Goal: Task Accomplishment & Management: Use online tool/utility

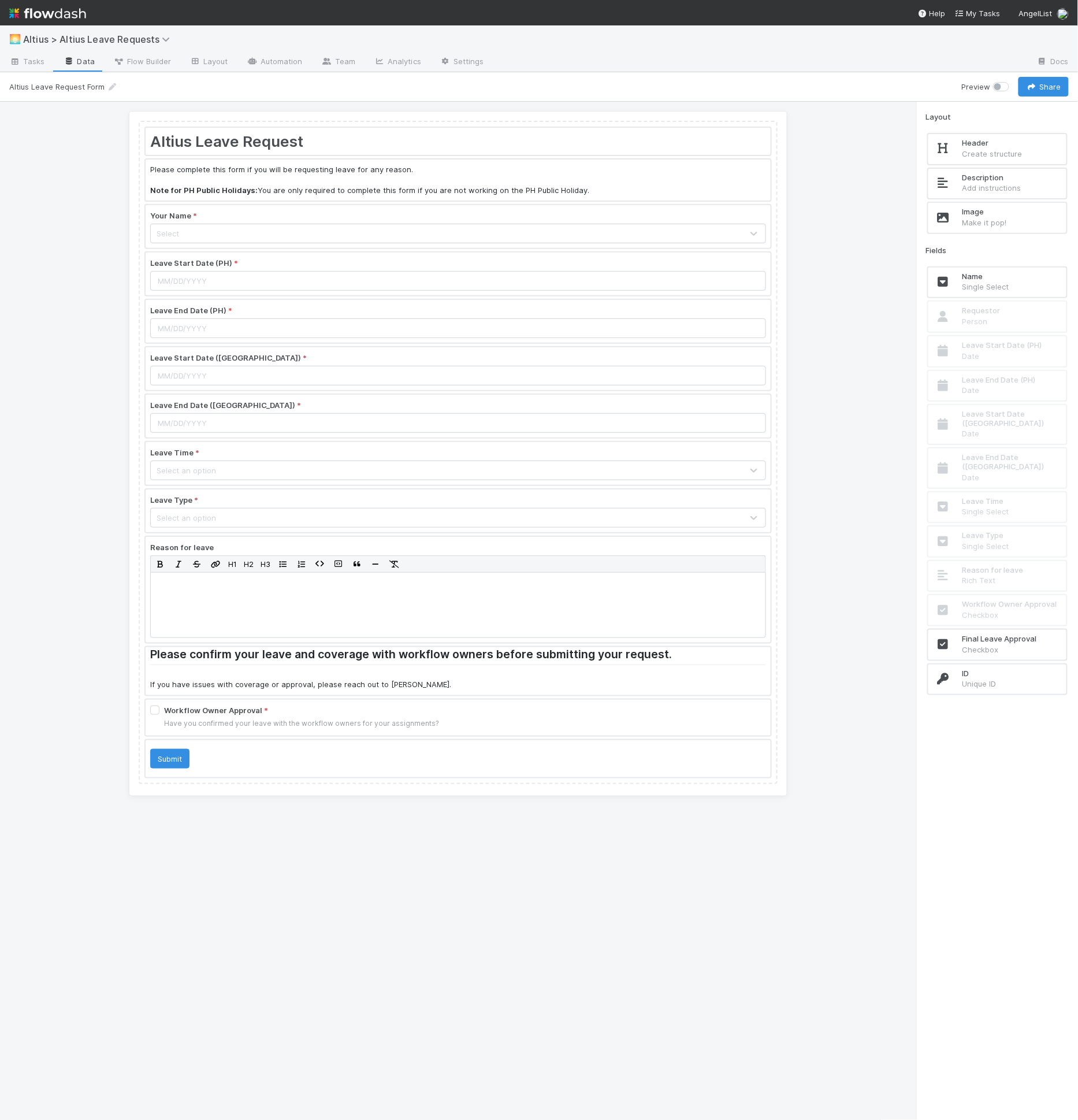
click at [322, 661] on div at bounding box center [458, 671] width 625 height 48
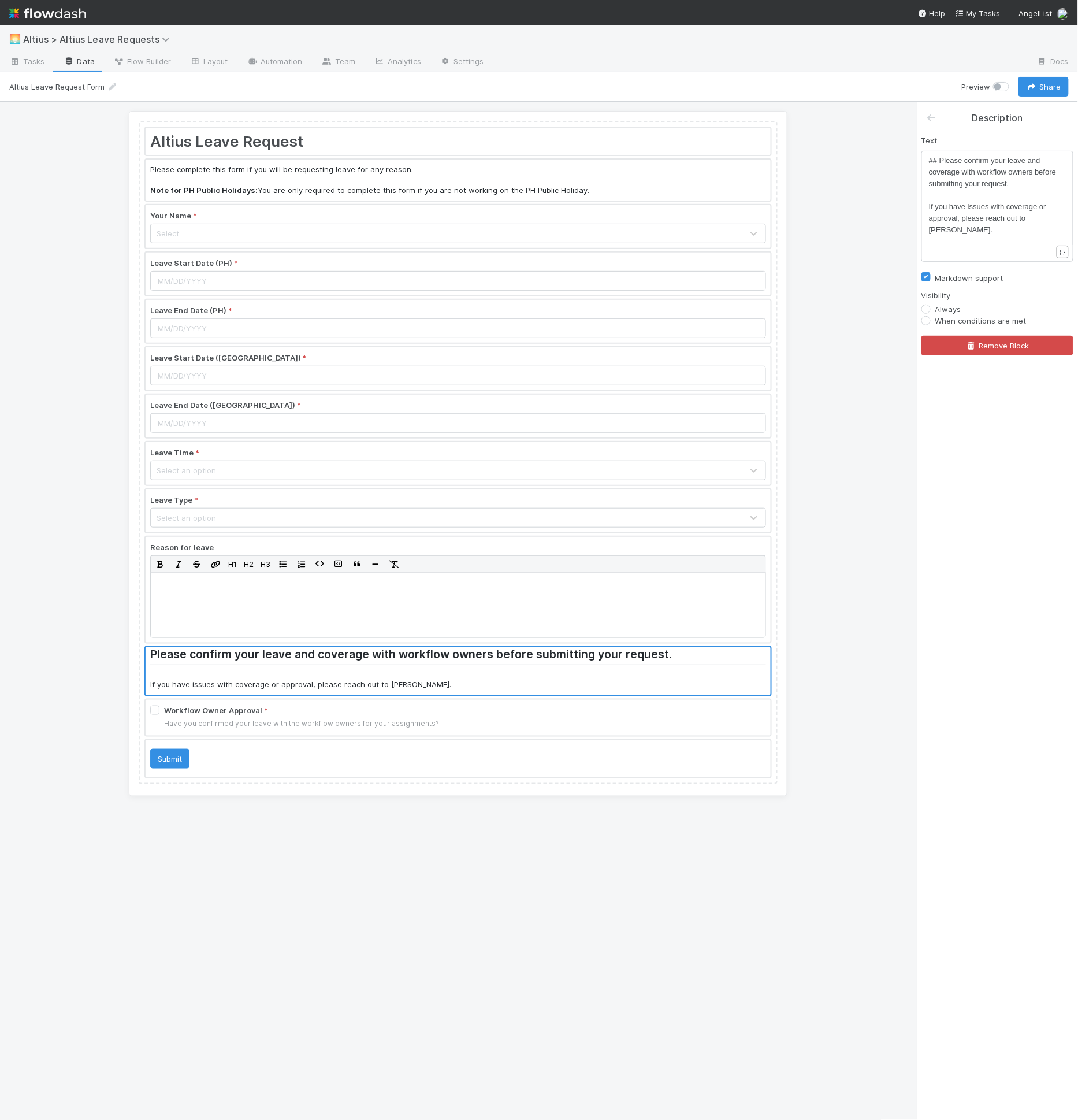
click at [389, 705] on div at bounding box center [458, 717] width 625 height 36
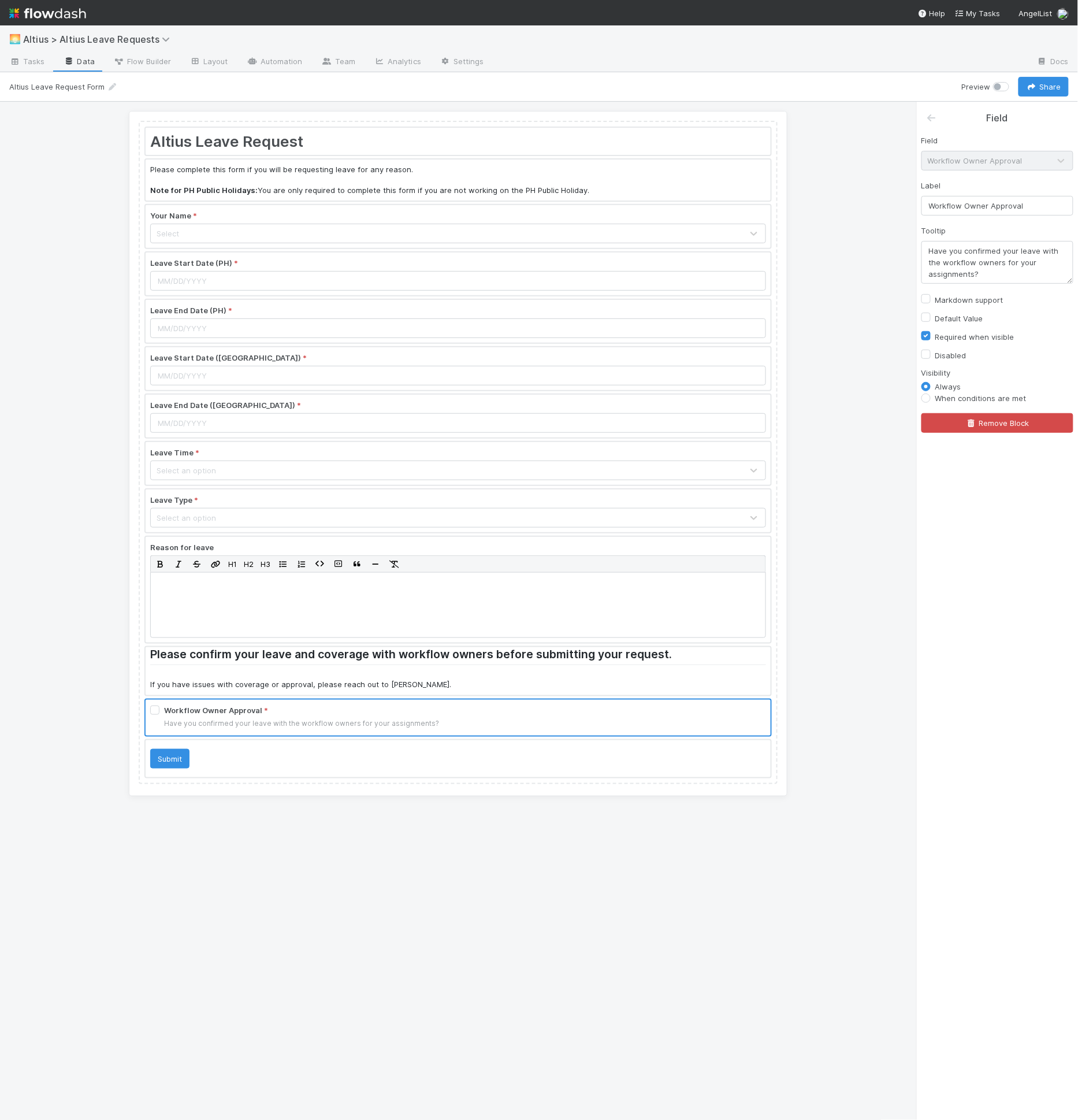
click at [940, 118] on div at bounding box center [940, 118] width 29 height 14
click at [936, 118] on icon at bounding box center [932, 118] width 12 height 9
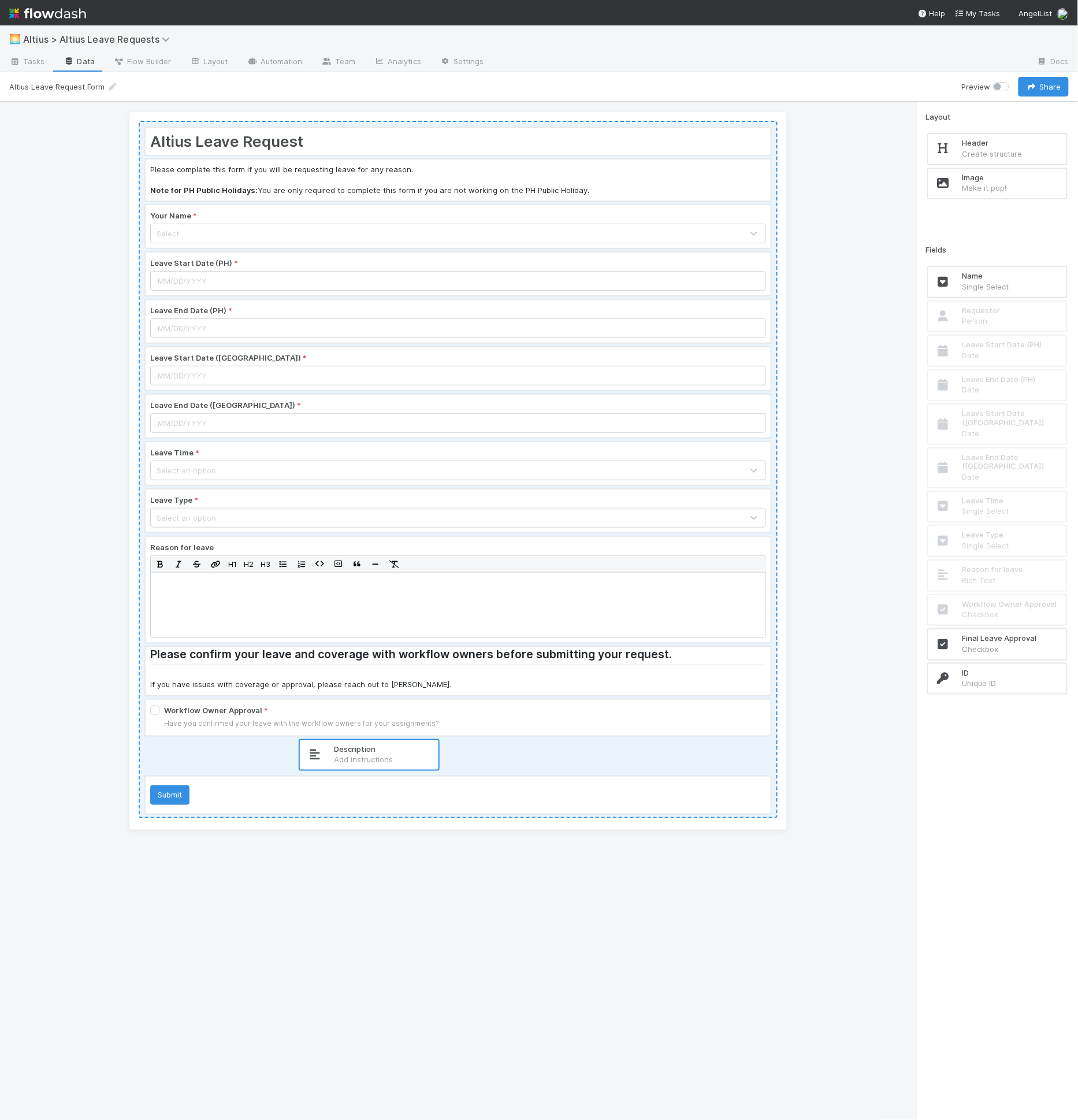
drag, startPoint x: 895, startPoint y: 217, endPoint x: 362, endPoint y: 756, distance: 758.0
click at [362, 756] on div "Altius Leave Request Please complete this form if you will be requesting leave …" at bounding box center [539, 611] width 1078 height 1019
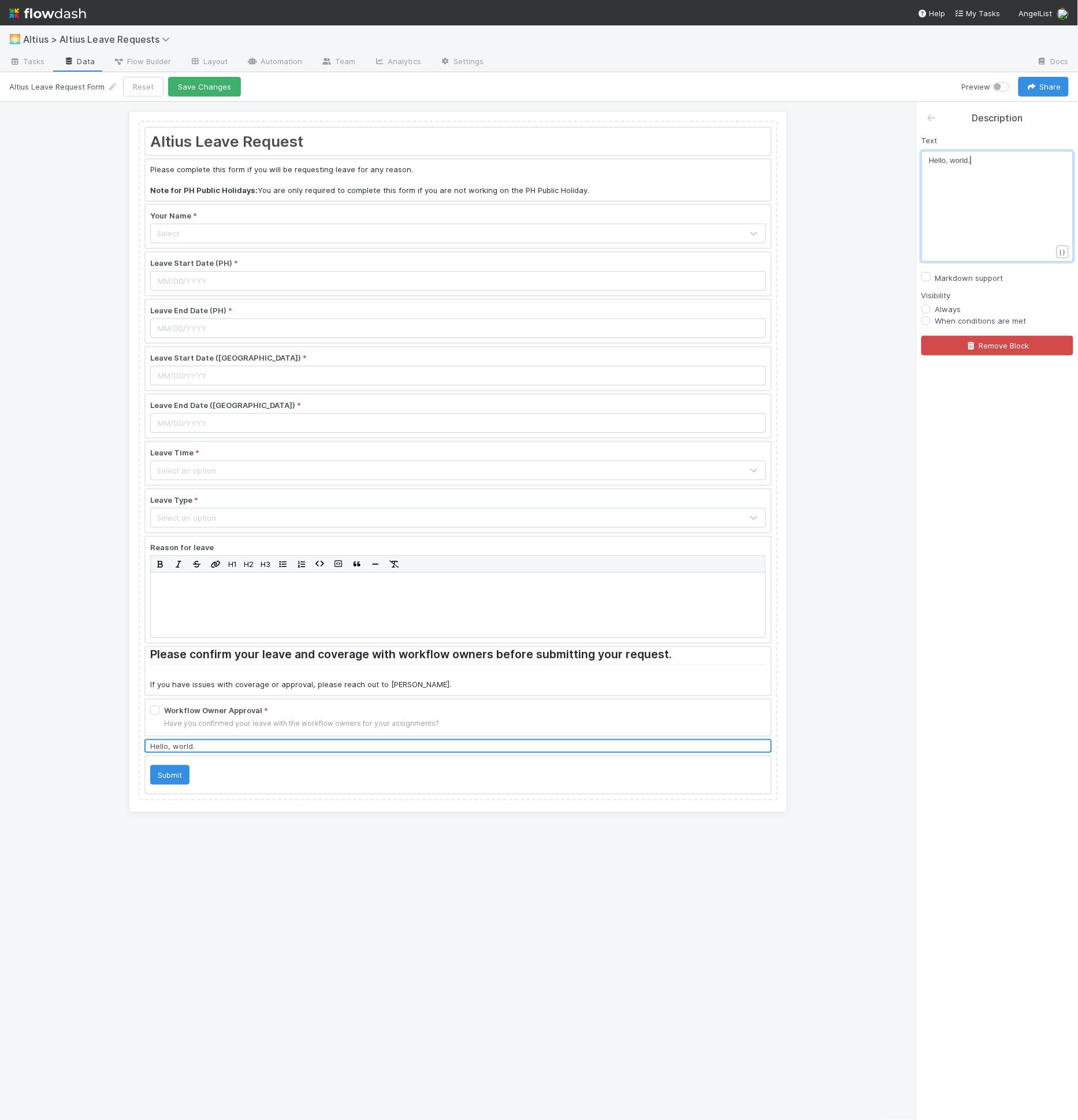
click at [977, 179] on div "xxxxxxxxxx Hello, world." at bounding box center [1004, 221] width 152 height 132
type textarea "Hello, world."
click at [977, 179] on div "x Hello, world ." at bounding box center [1004, 221] width 152 height 132
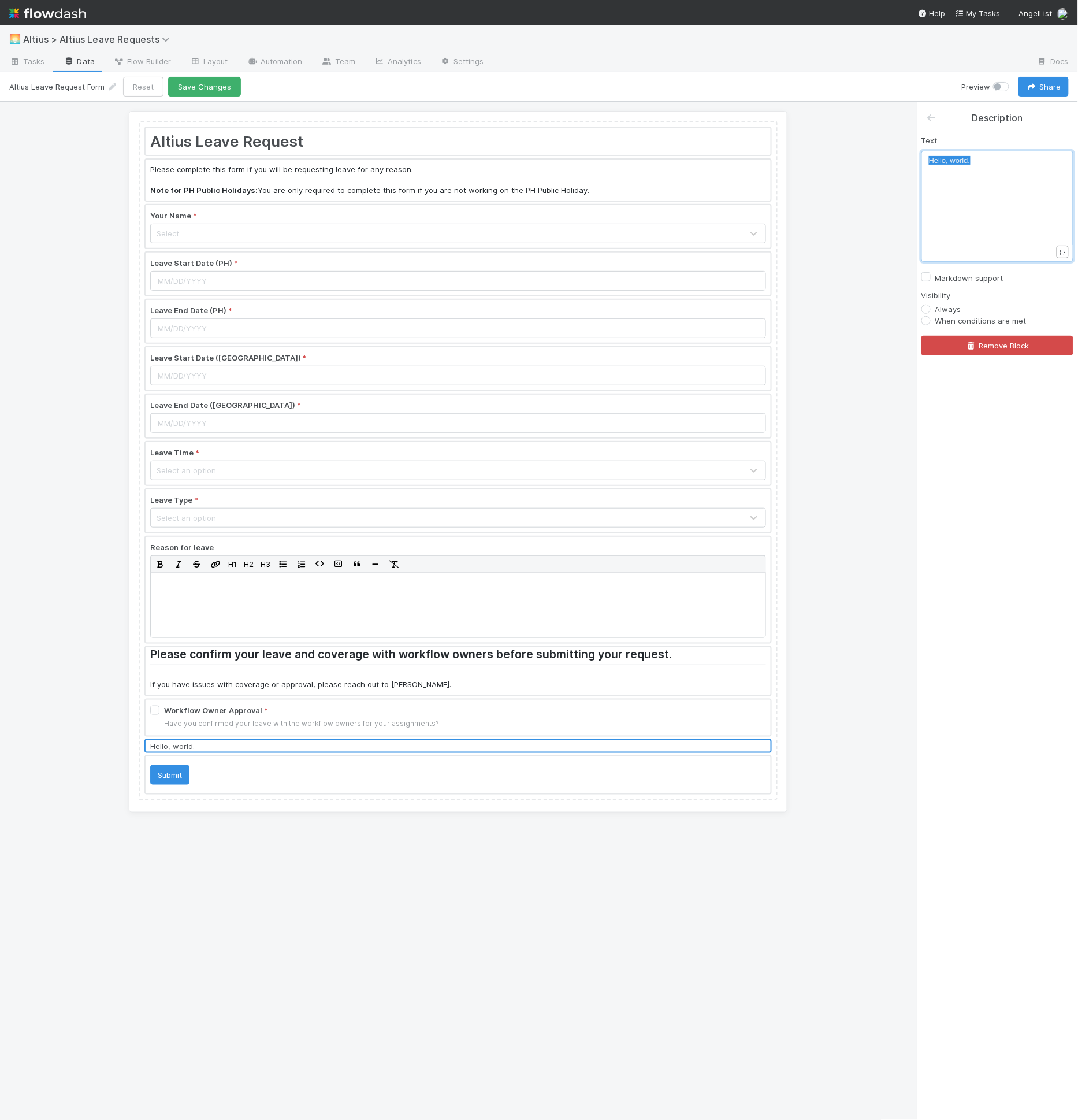
click at [935, 277] on label "Markdown support" at bounding box center [969, 278] width 68 height 14
click at [924, 277] on input "Markdown support" at bounding box center [926, 276] width 9 height 10
checkbox input "true"
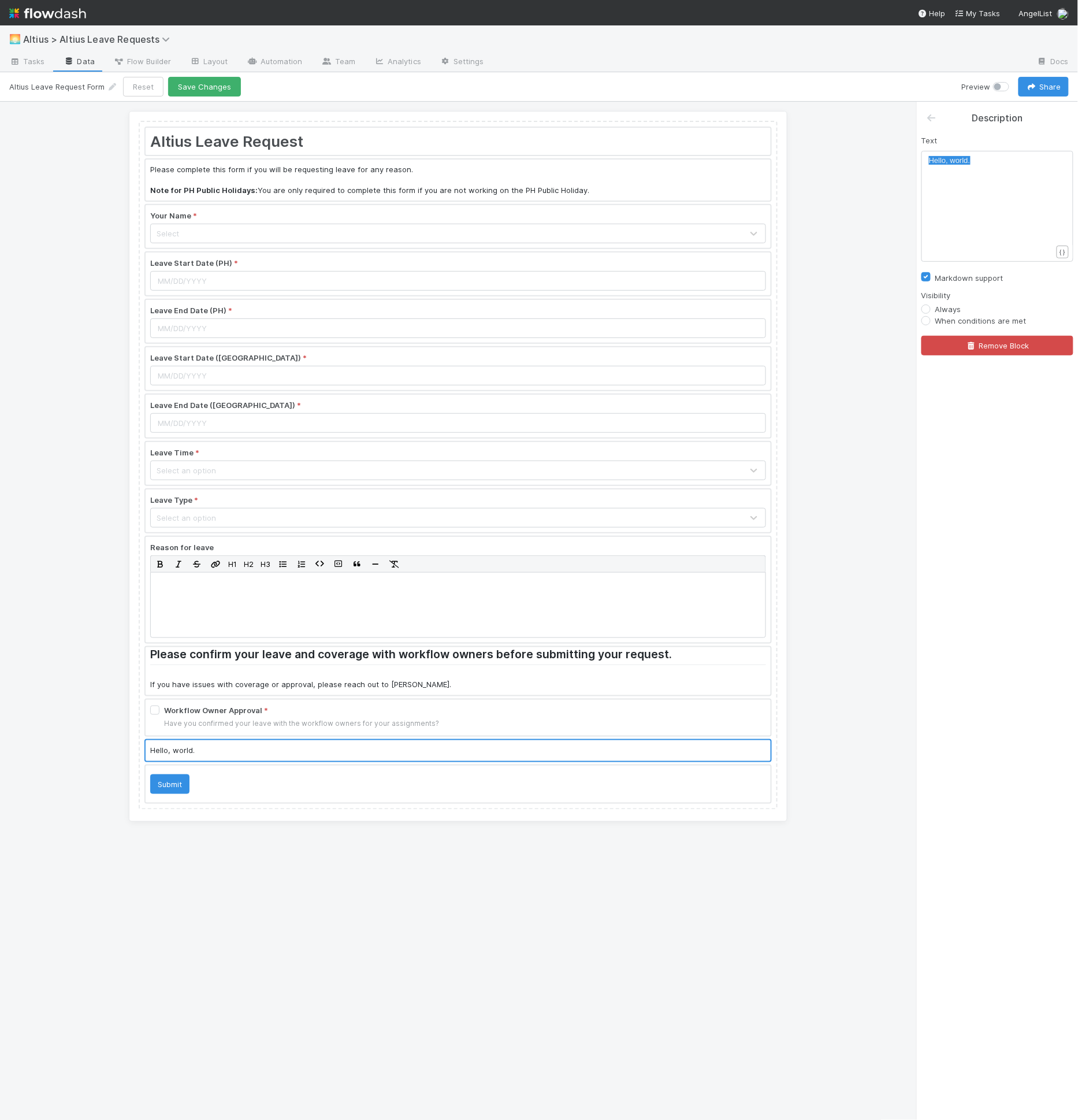
click at [966, 185] on div "x Hello, world." at bounding box center [1004, 221] width 152 height 132
click at [965, 185] on div "x Hello, world." at bounding box center [1004, 221] width 152 height 132
type textarea "Yoiu"
type textarea "ur Rep"
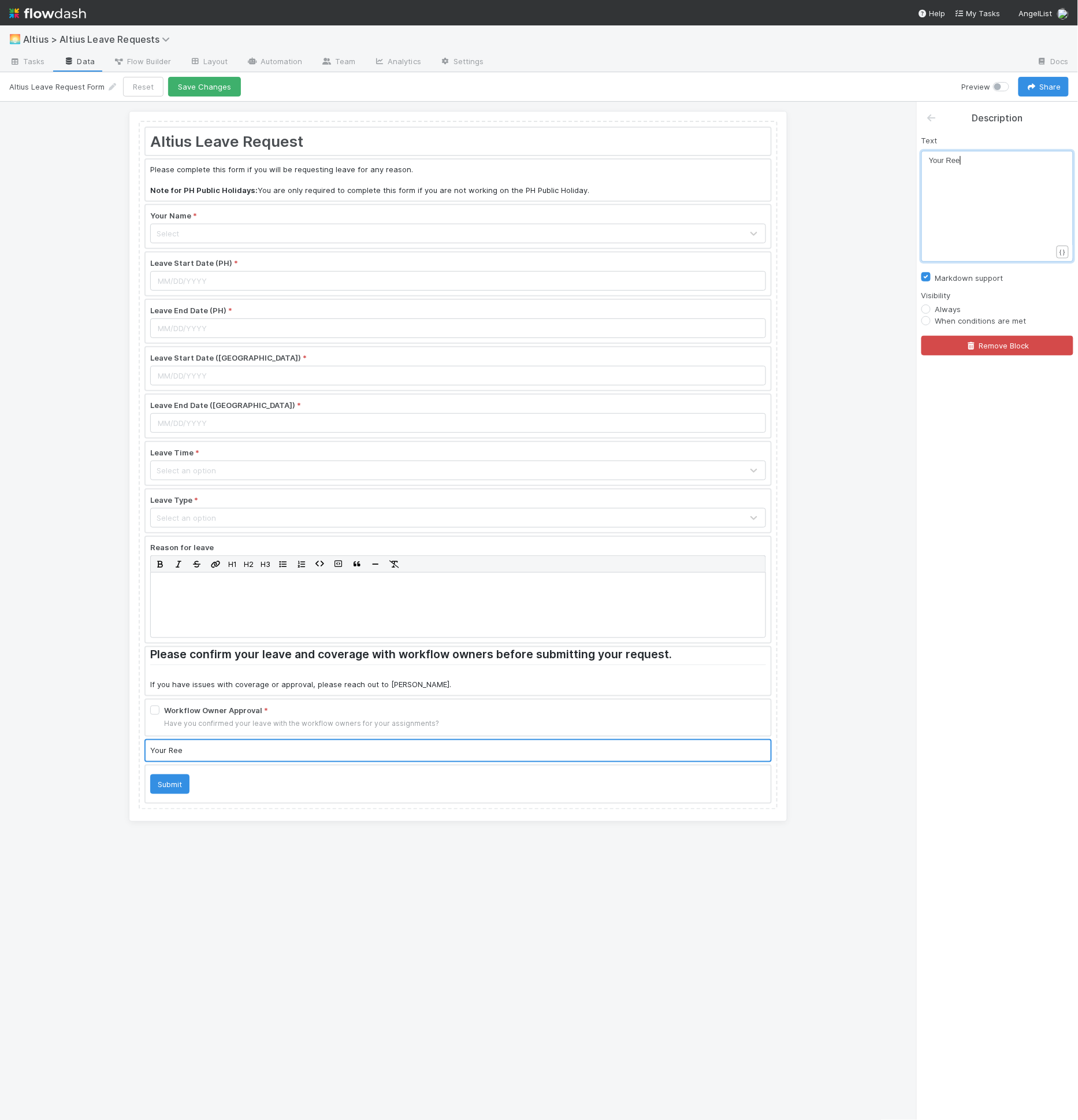
type textarea "espon"
type textarea "sponsibilities:L"
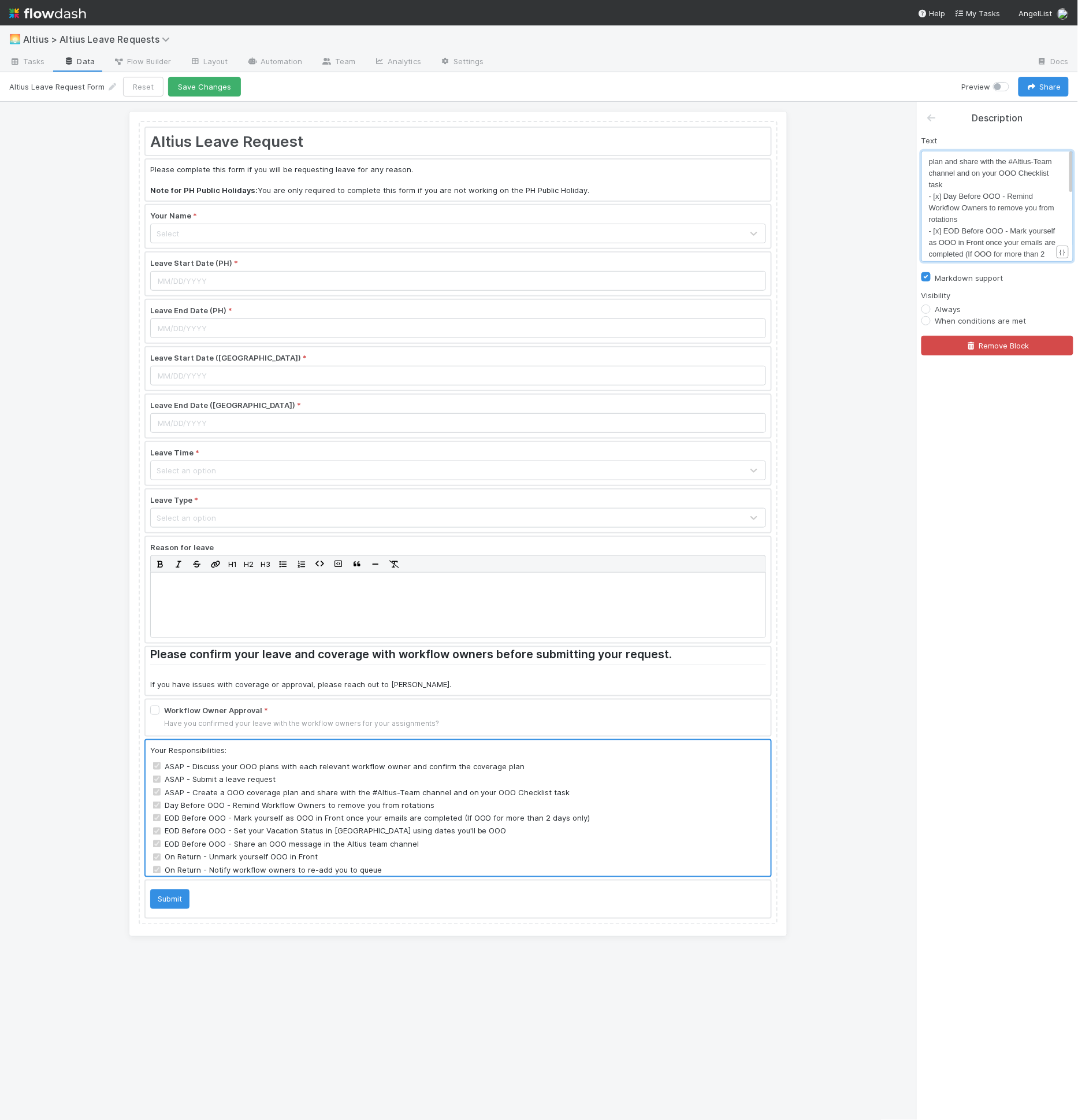
scroll to position [0, 0]
click at [940, 184] on span "- [x] ASAP - Discuss your OOO plans with each relevant workflow owner and confi…" at bounding box center [994, 194] width 131 height 32
click at [940, 216] on span "- [x] ASAP - Submit a leave request" at bounding box center [988, 218] width 118 height 8
click at [939, 234] on pre "- [x] ASAP - Create a OOO coverage plan and share with the #Altius-Team channel…" at bounding box center [995, 247] width 132 height 47
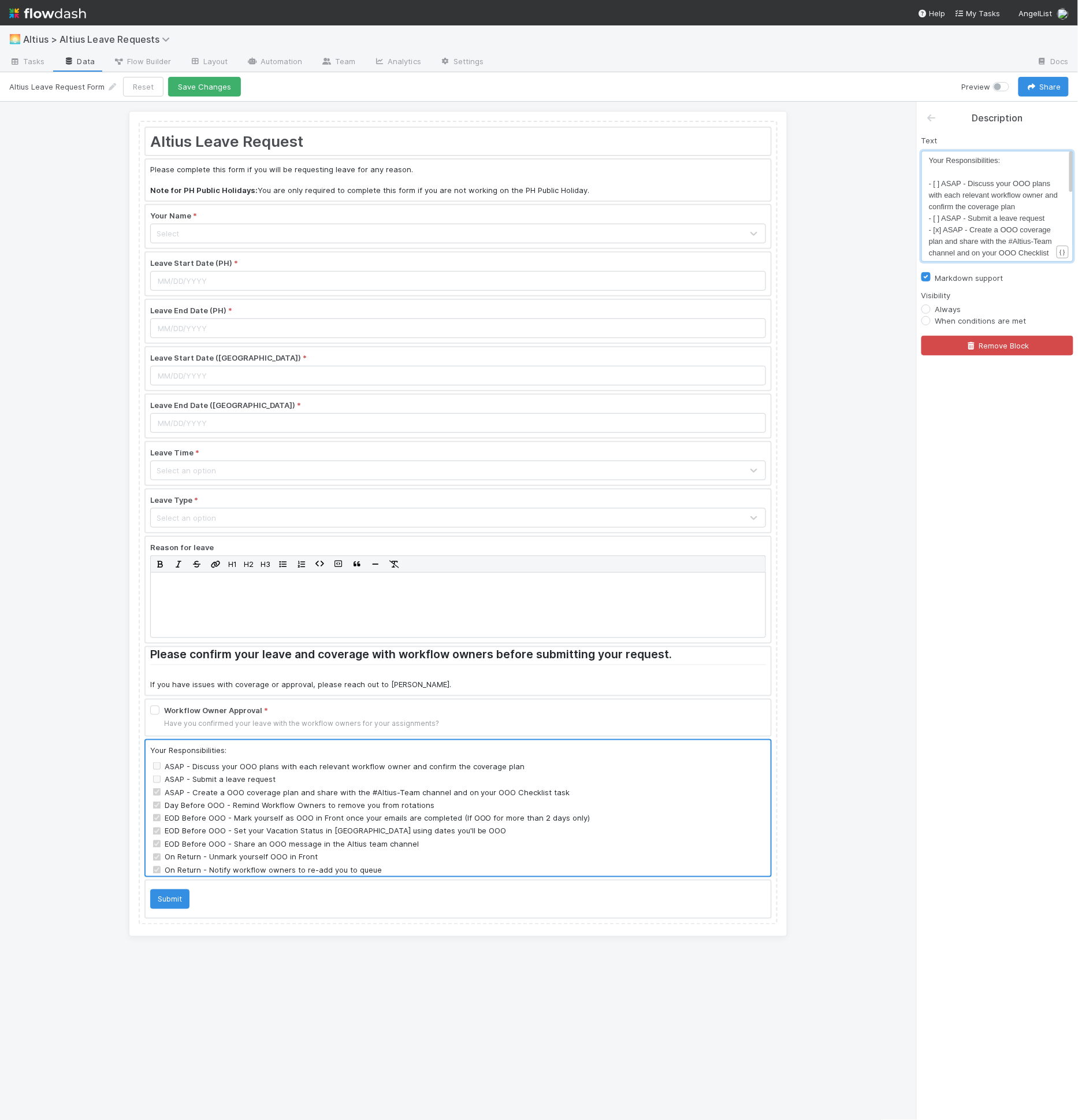
click at [940, 229] on span "- [x] ASAP - Create a OOO coverage plan and share with the #Altius-Team channel…" at bounding box center [991, 247] width 125 height 43
click at [938, 238] on span "- [x] Day Before OOO - Remind Workflow Owners to remove you from rotations" at bounding box center [993, 249] width 128 height 32
click at [939, 186] on span "- [x] EOD Before OOO - Mark yourself as OOO in Front once your emails are compl…" at bounding box center [993, 203] width 129 height 43
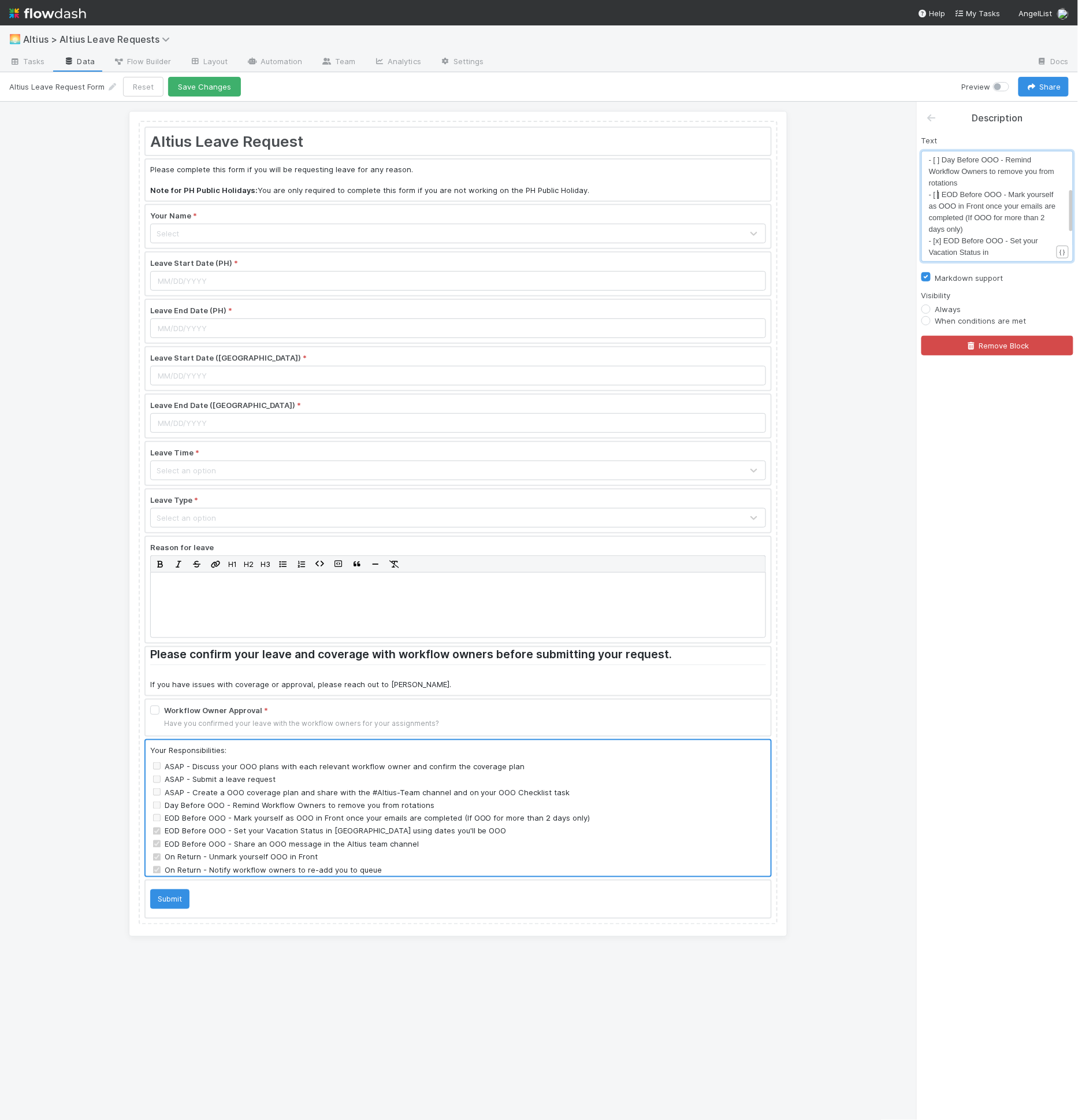
scroll to position [118, 0]
click at [939, 237] on span "- [x] EOD Before OOO - Set your Vacation Status in [GEOGRAPHIC_DATA] using date…" at bounding box center [989, 256] width 121 height 43
click at [939, 260] on span "- [x] EOD Before OOO - Share an OOO message in the Altius team channel" at bounding box center [995, 270] width 134 height 20
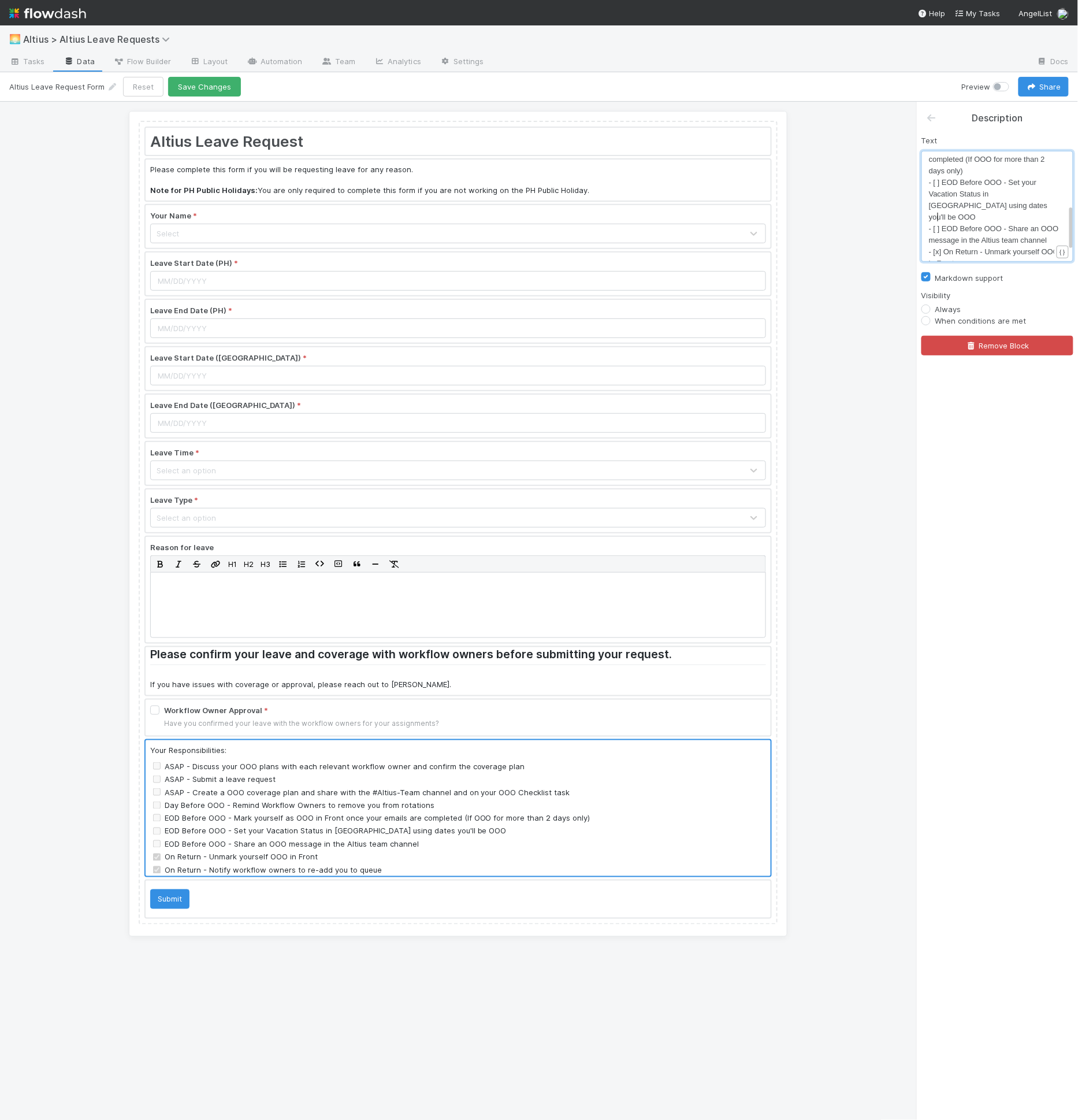
click at [938, 256] on pre "- [x] On Return - Unmark yourself OOO in Front" at bounding box center [995, 258] width 132 height 23
click at [940, 252] on span "- [x] On Return - Notify workflow owners to re-add you to queue" at bounding box center [983, 256] width 109 height 20
type textarea "o"
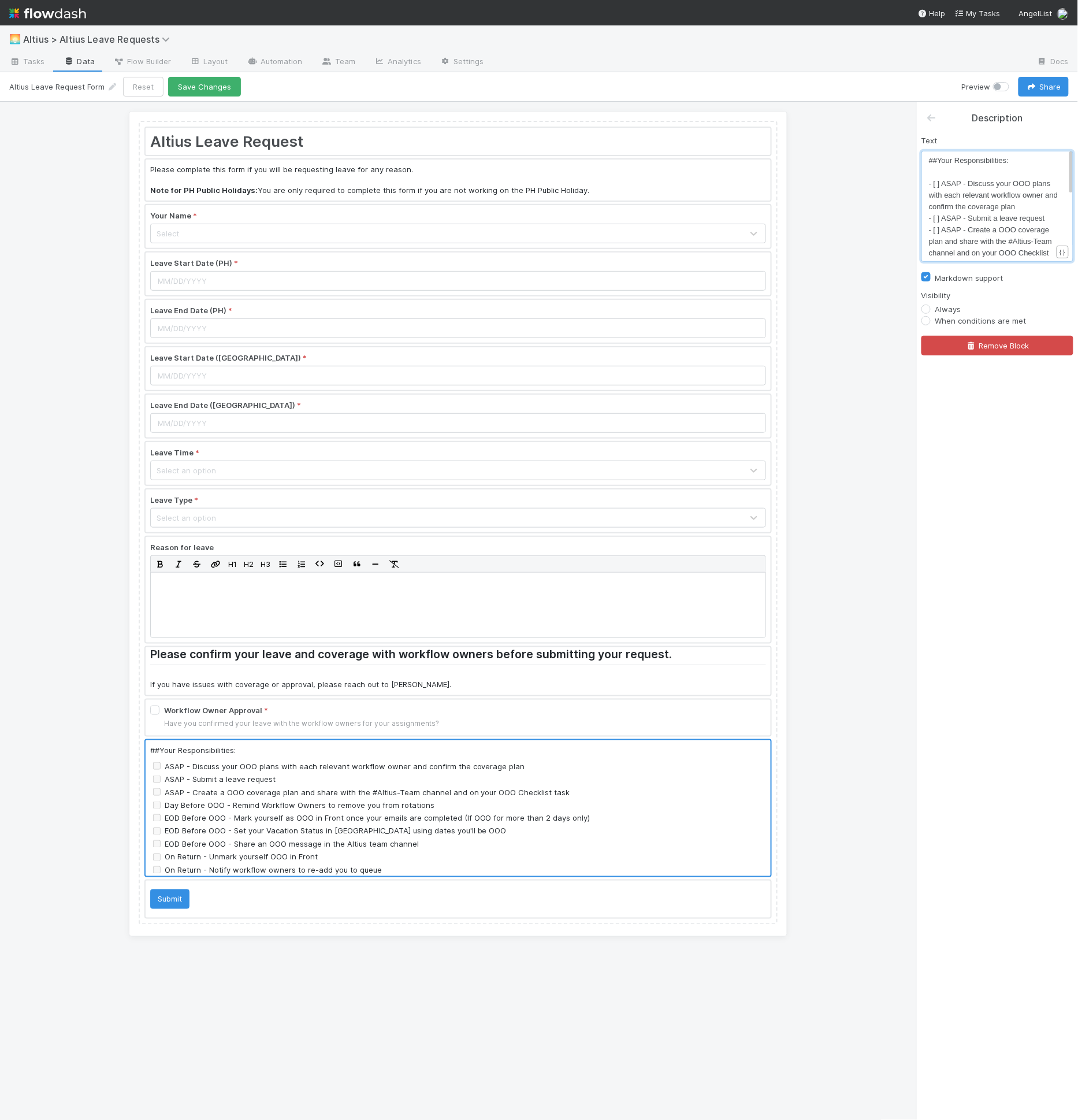
type textarea "##"
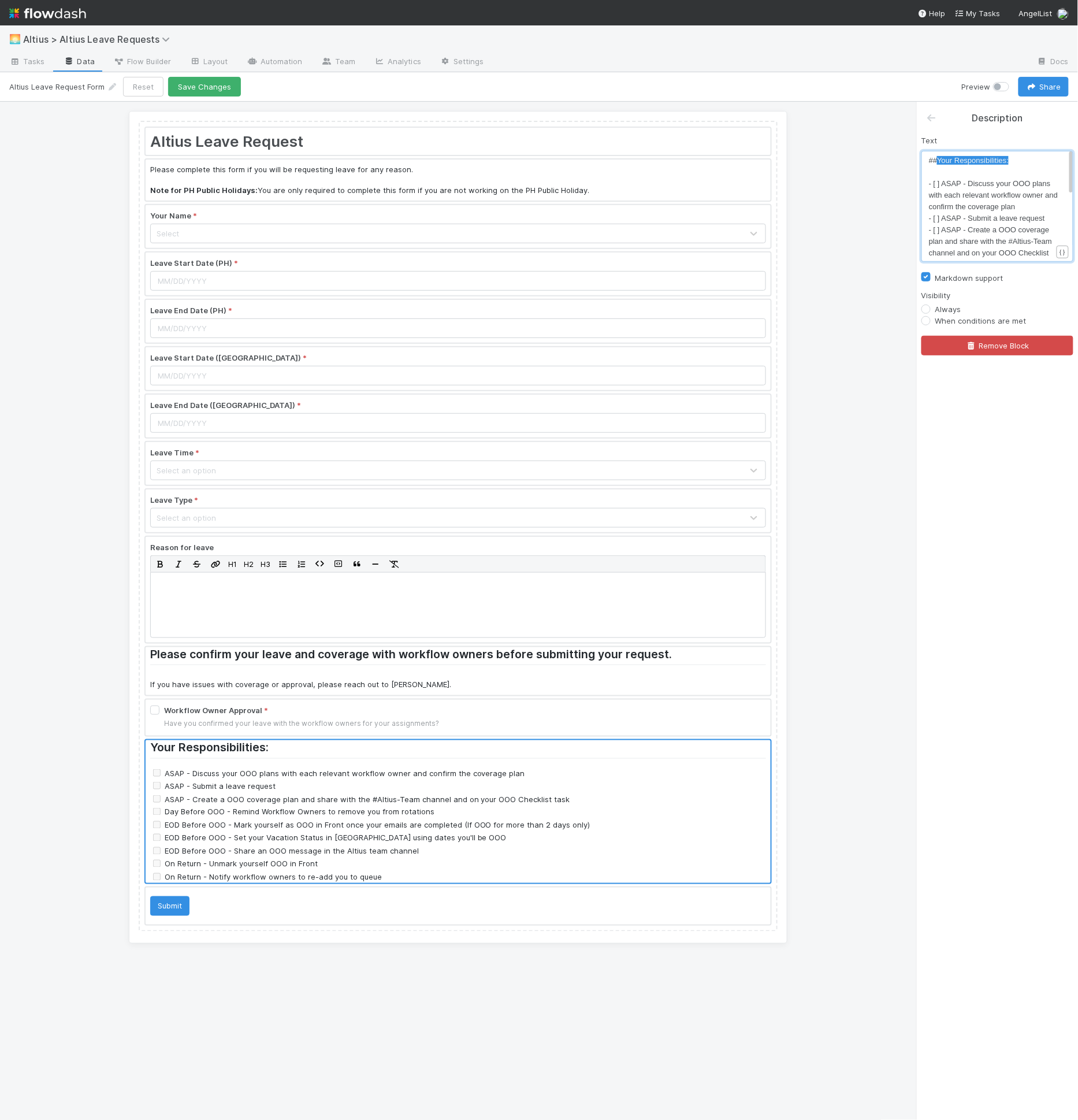
drag, startPoint x: 940, startPoint y: 160, endPoint x: 1024, endPoint y: 160, distance: 84.0
type textarea "Next Steps:"
click at [1020, 200] on span "- [ ] ASAP - Discuss your OOO plans with each relevant workflow owner and confi…" at bounding box center [994, 190] width 131 height 32
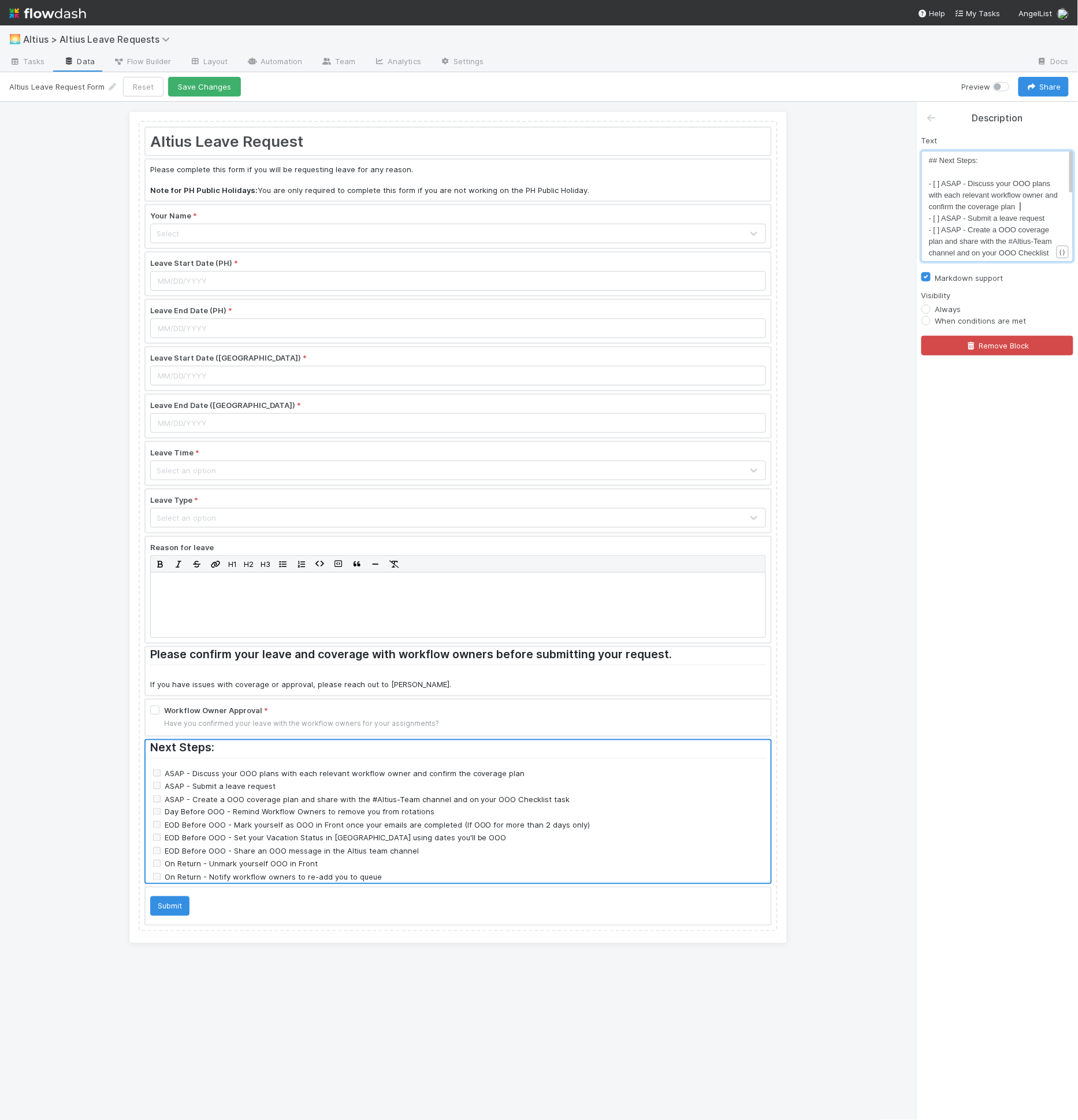
click at [942, 161] on span "## Next Steps:" at bounding box center [953, 160] width 49 height 8
click at [271, 771] on div at bounding box center [458, 811] width 625 height 143
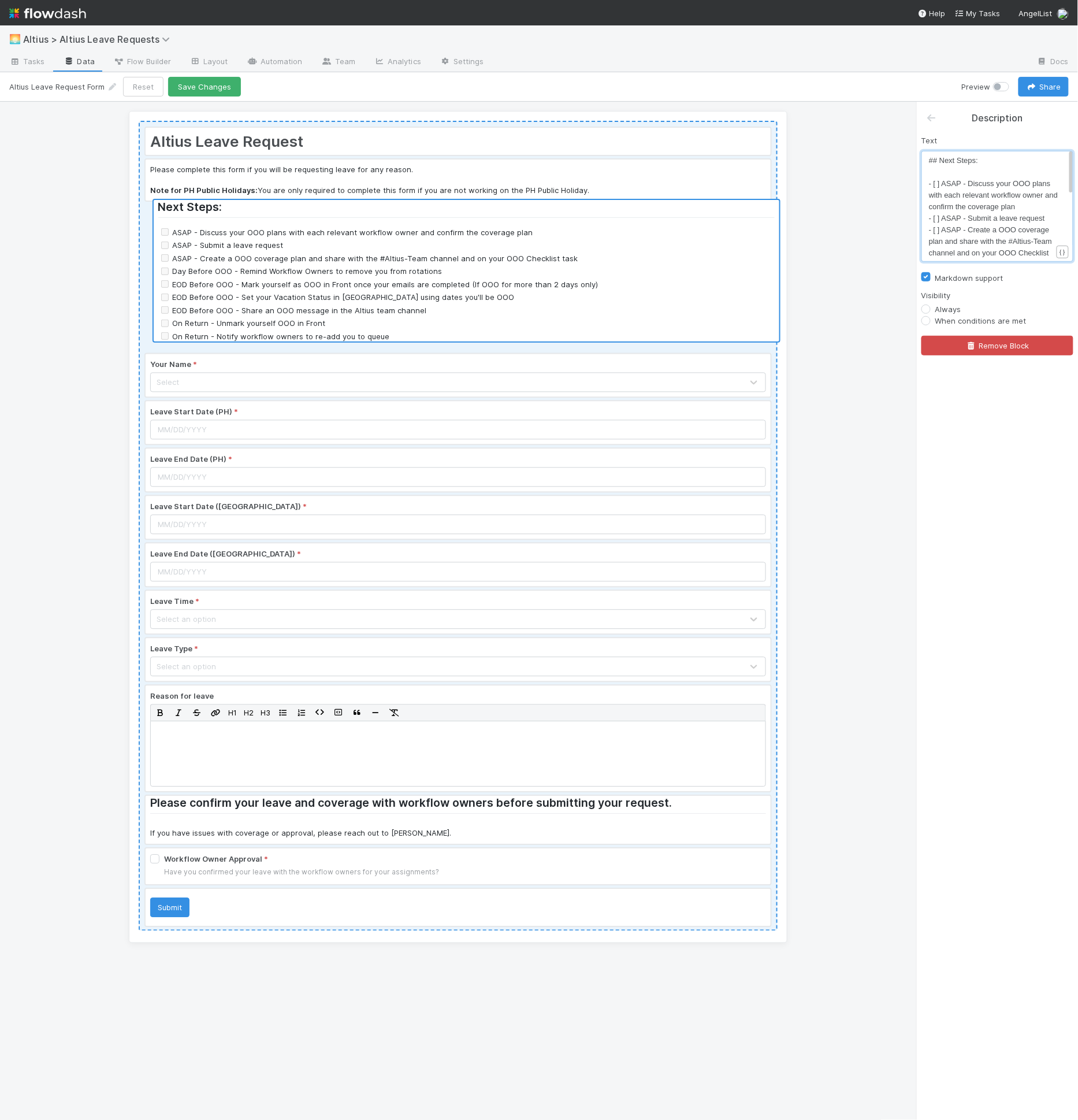
drag, startPoint x: 282, startPoint y: 770, endPoint x: 291, endPoint y: 244, distance: 526.1
click at [291, 244] on div "Altius Leave Request Please complete this form if you will be requesting leave …" at bounding box center [458, 526] width 639 height 810
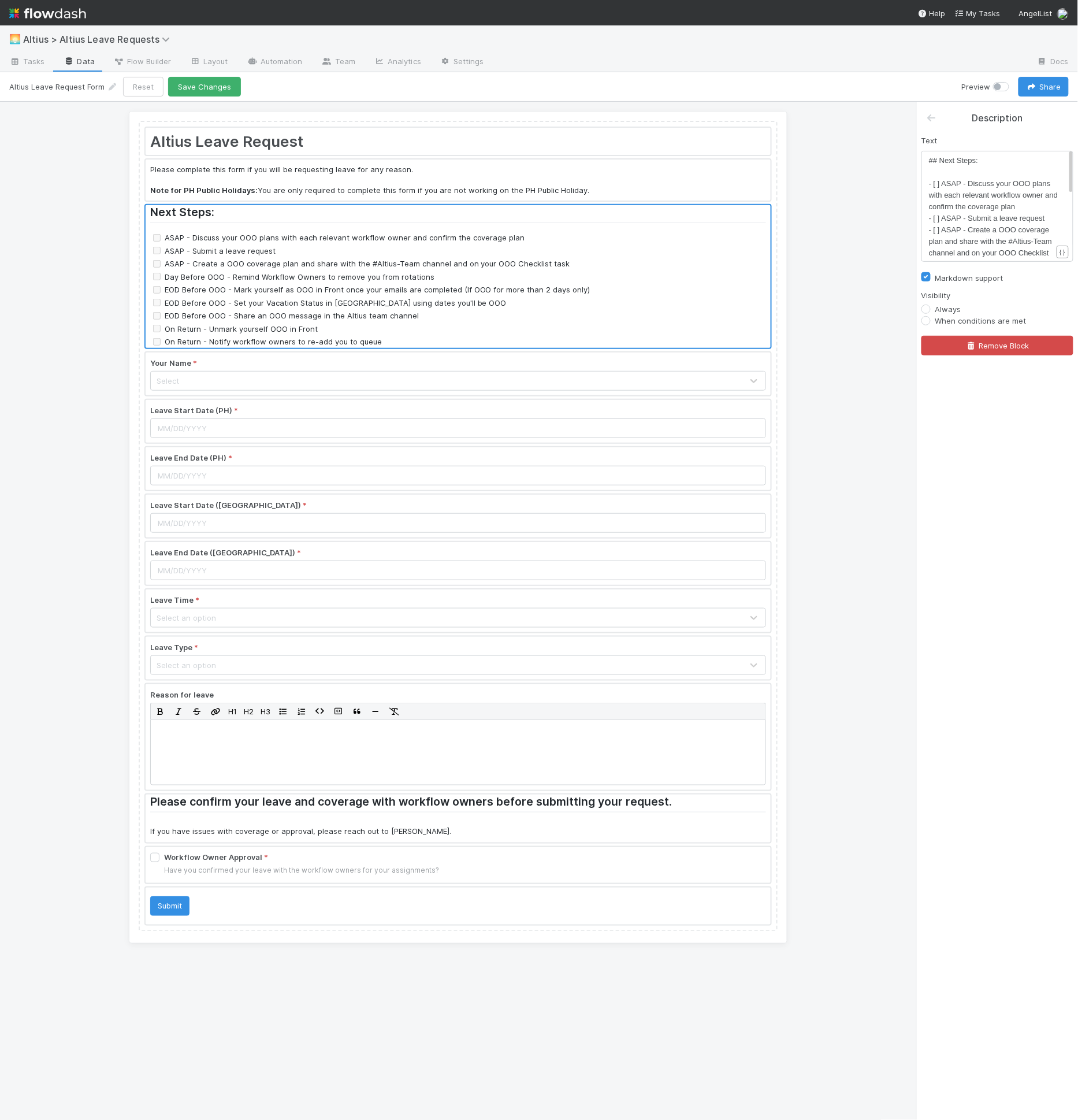
scroll to position [3, 0]
click at [939, 160] on span "## Next Steps:" at bounding box center [953, 160] width 49 height 8
drag, startPoint x: 940, startPoint y: 160, endPoint x: 977, endPoint y: 161, distance: 37.0
click at [337, 310] on div at bounding box center [458, 276] width 625 height 143
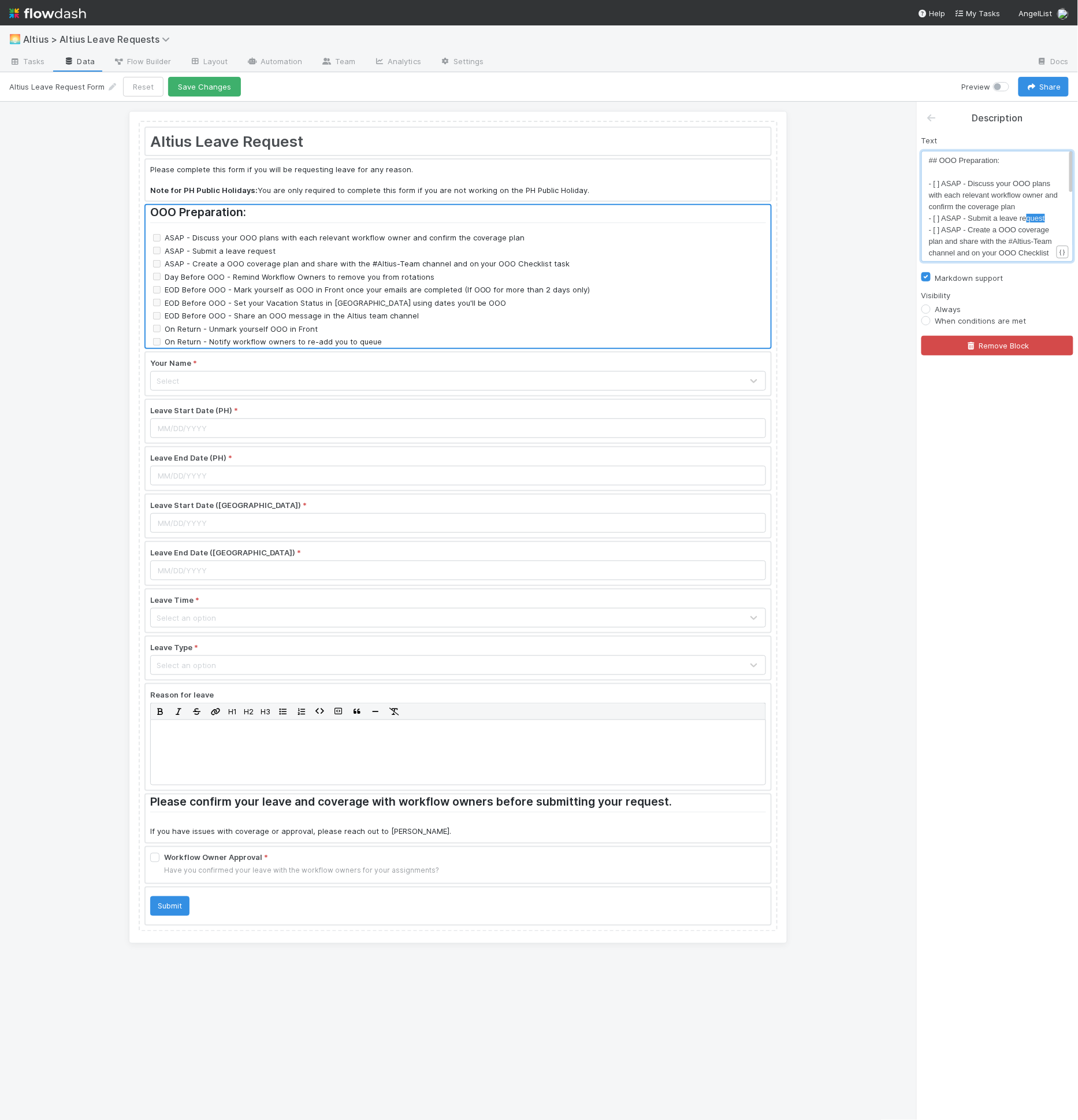
type textarea "request"
drag, startPoint x: 1044, startPoint y: 216, endPoint x: 1021, endPoint y: 217, distance: 23.0
click at [1053, 223] on div "x ## OOO Preparation: ​ - [ ] ASAP - Discuss your OOO plans with each relevant …" at bounding box center [1004, 311] width 152 height 312
click at [1053, 217] on div "x ## OOO Preparation: ​ - [ ] ASAP - Discuss your OOO plans with each relevant …" at bounding box center [1004, 311] width 152 height 312
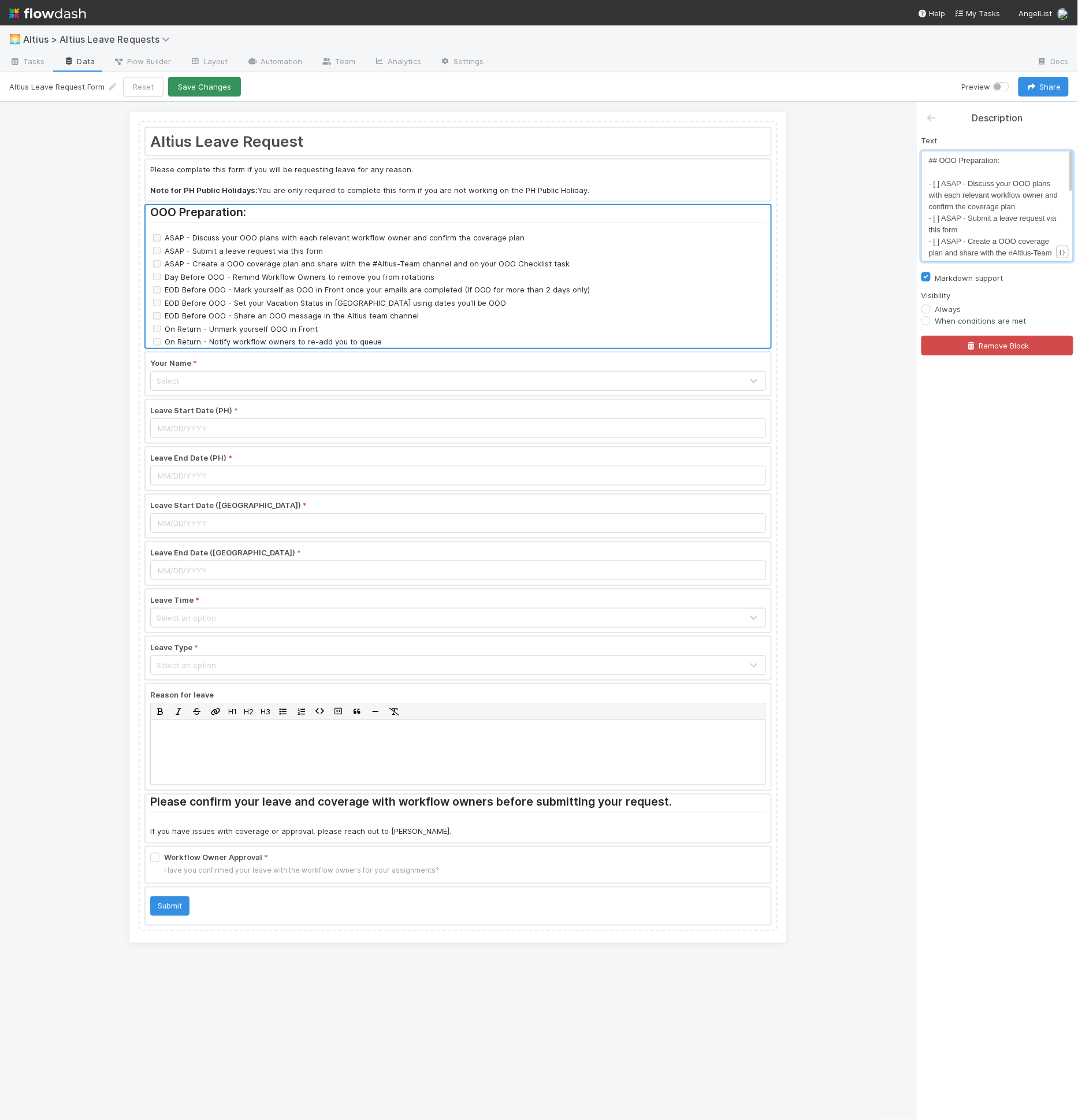
type textarea "via this form"
click at [215, 79] on button "Save Changes" at bounding box center [204, 87] width 73 height 19
click at [1014, 81] on label at bounding box center [1014, 81] width 0 height 0
click at [1002, 88] on input "checkbox" at bounding box center [998, 86] width 9 height 10
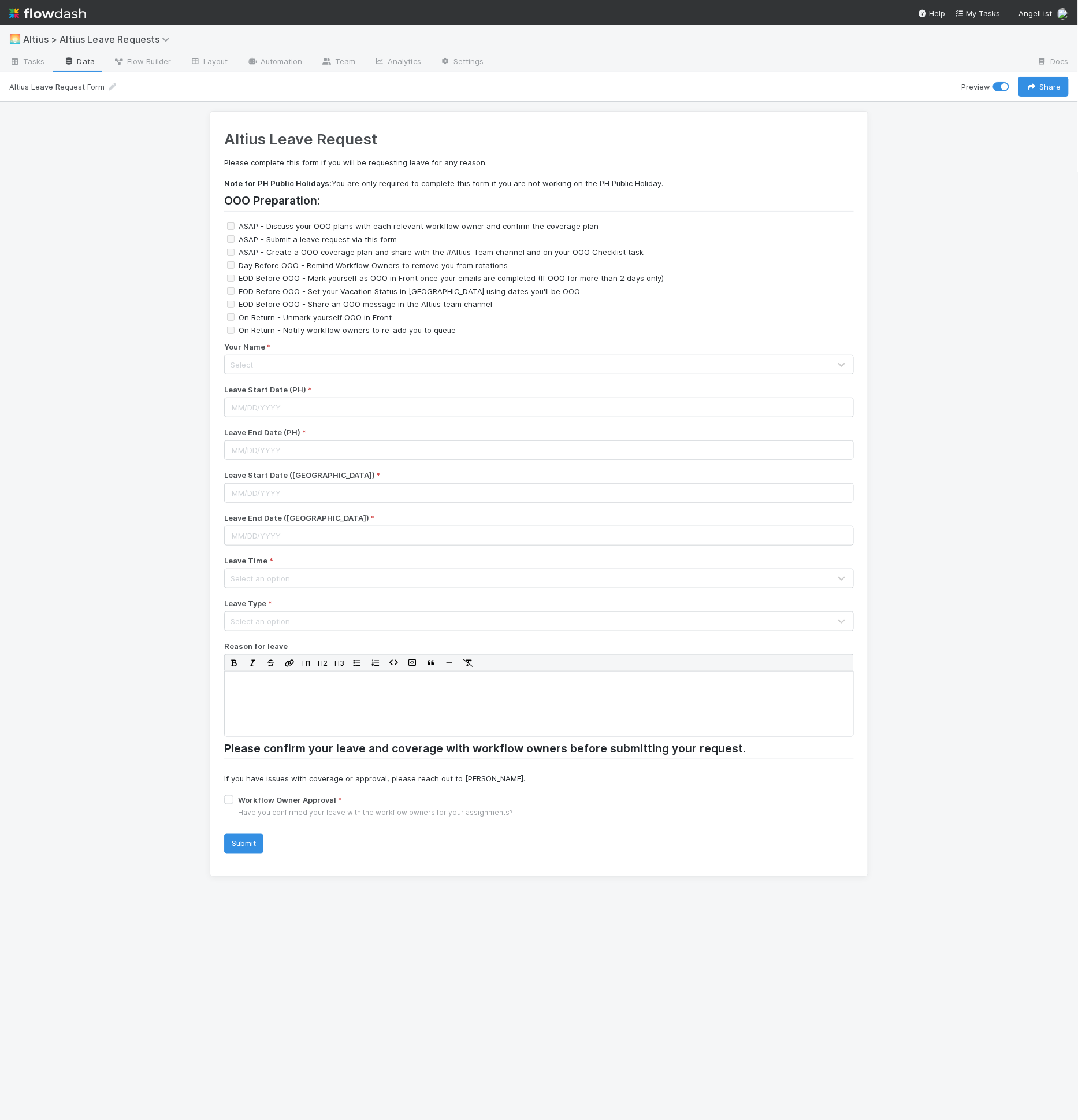
click at [1006, 90] on div at bounding box center [1004, 87] width 21 height 12
click at [1014, 81] on label at bounding box center [1014, 81] width 0 height 0
click at [1002, 88] on input "checkbox" at bounding box center [998, 86] width 9 height 10
checkbox input "false"
